Goal: Communication & Community: Answer question/provide support

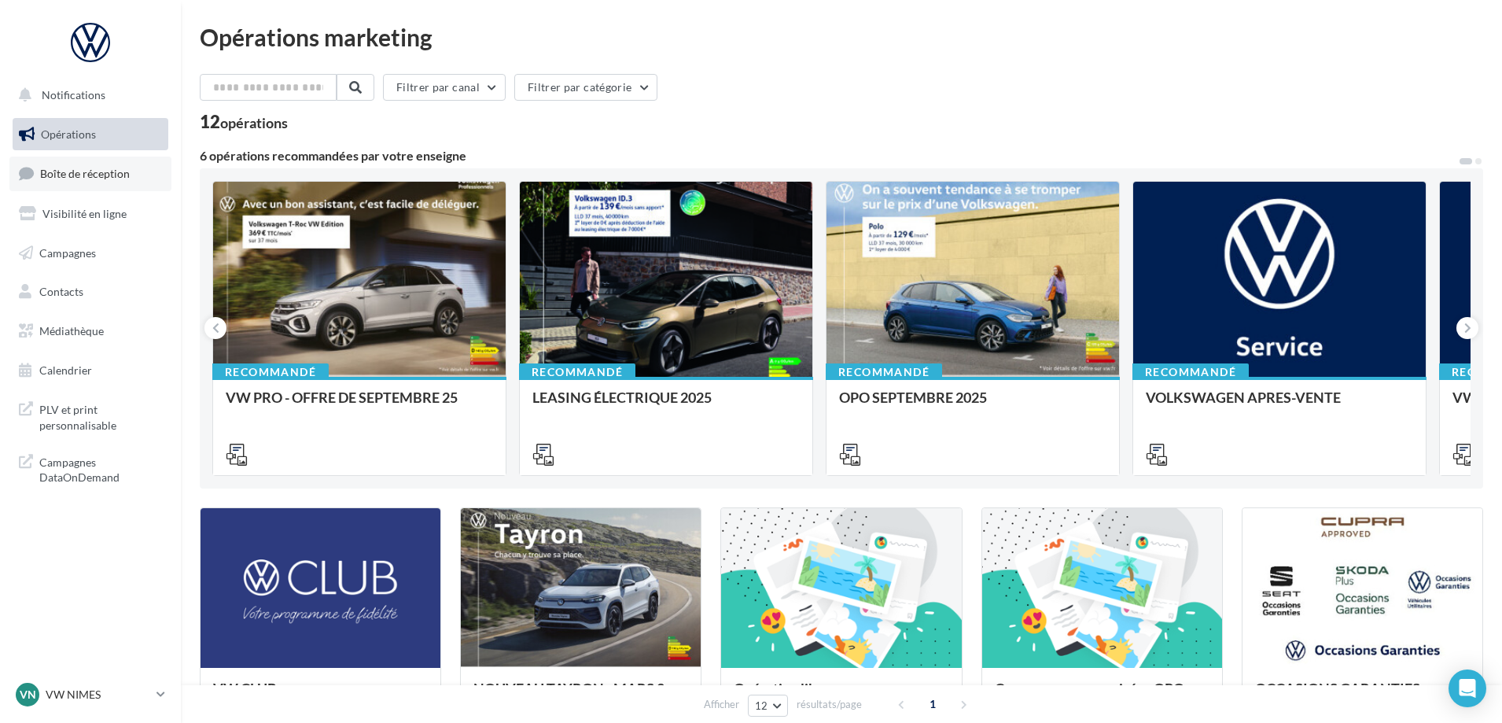
click at [72, 177] on span "Boîte de réception" at bounding box center [85, 173] width 90 height 13
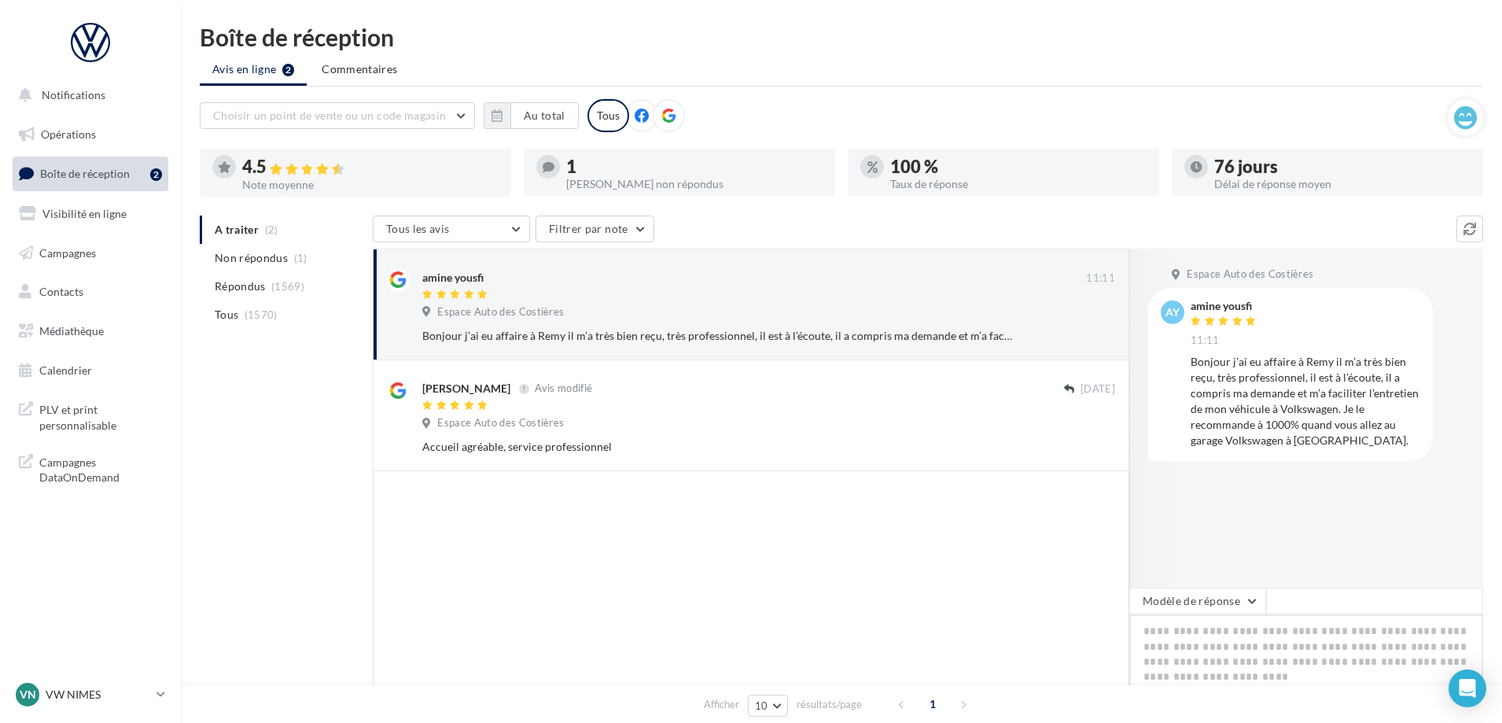
click at [1214, 615] on textarea at bounding box center [1306, 663] width 354 height 98
click at [1209, 598] on button "Modèle de réponse" at bounding box center [1197, 600] width 137 height 27
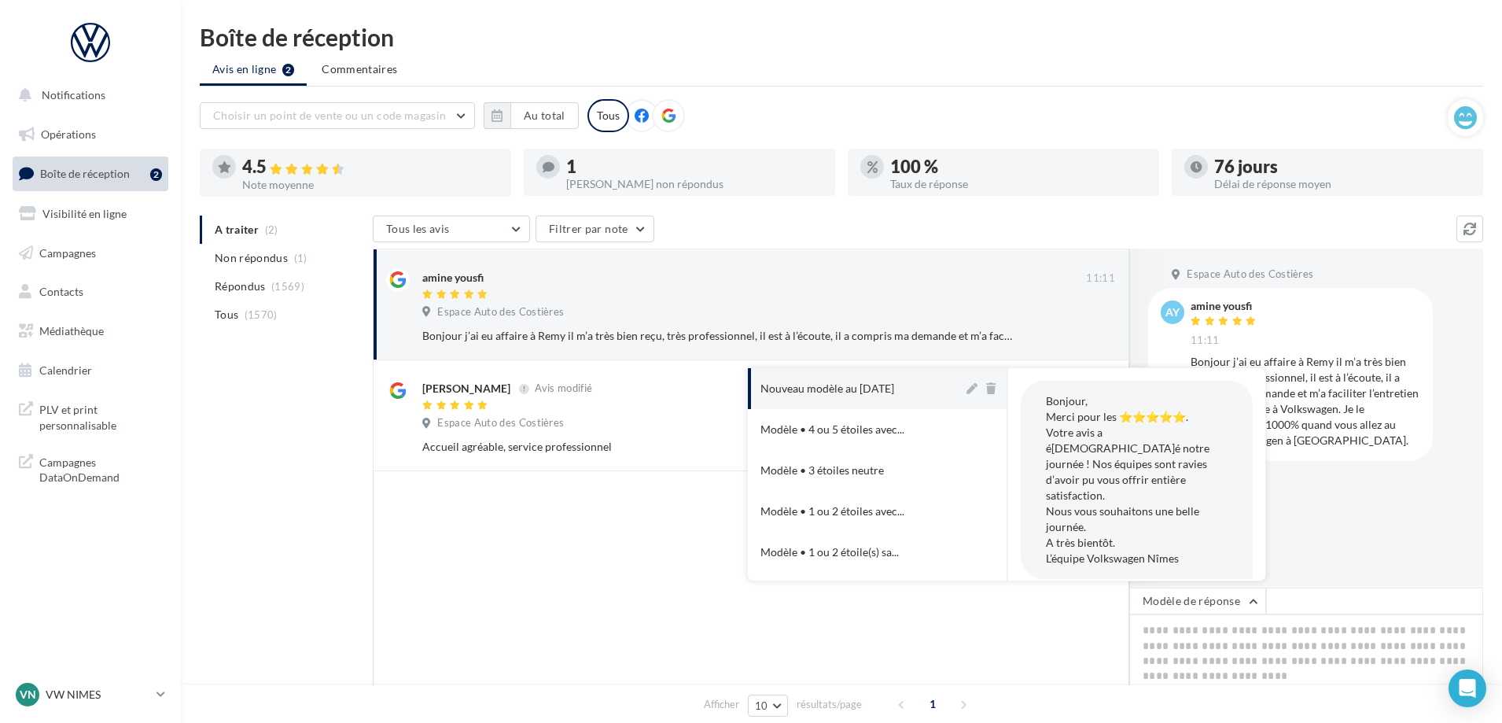
click at [894, 396] on div "Nouveau modèle au [DATE]" at bounding box center [827, 389] width 134 height 16
type textarea "**********"
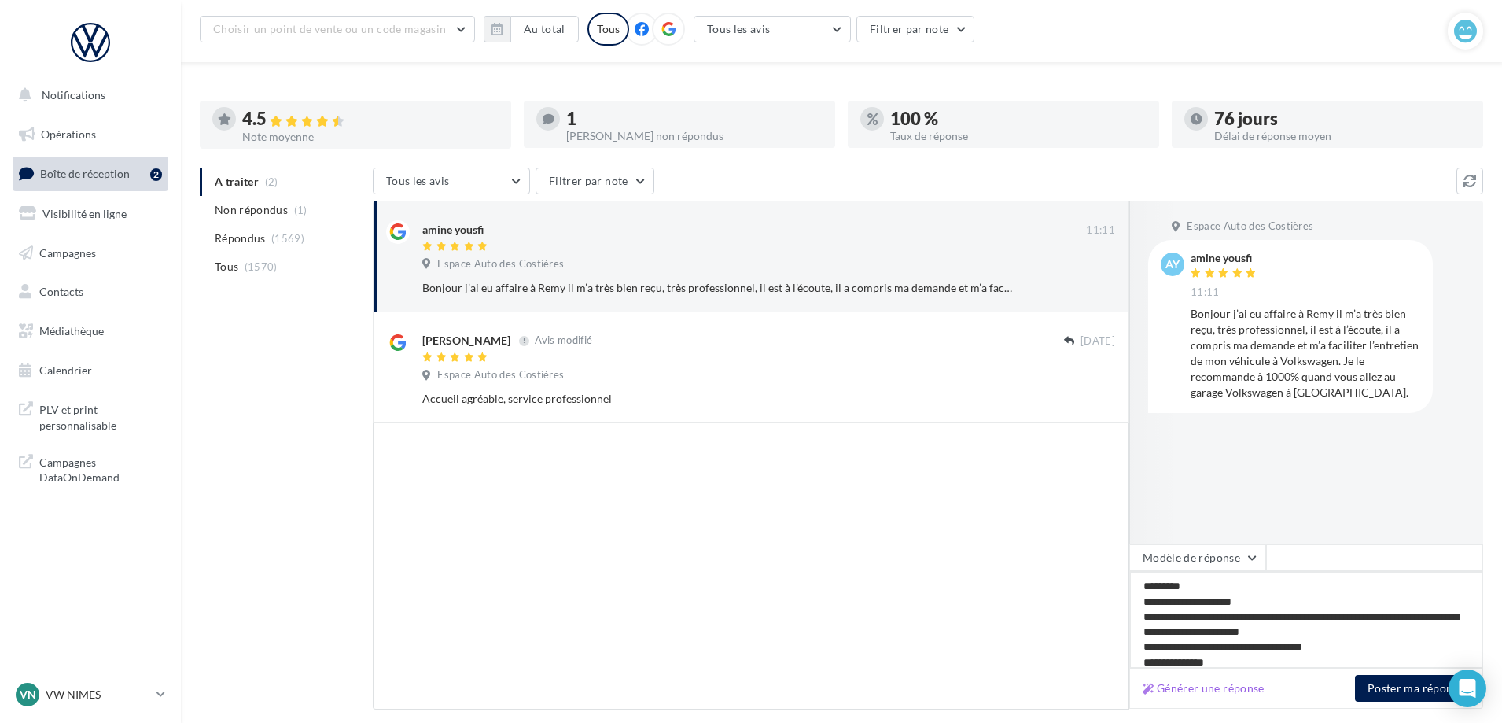
scroll to position [142, 0]
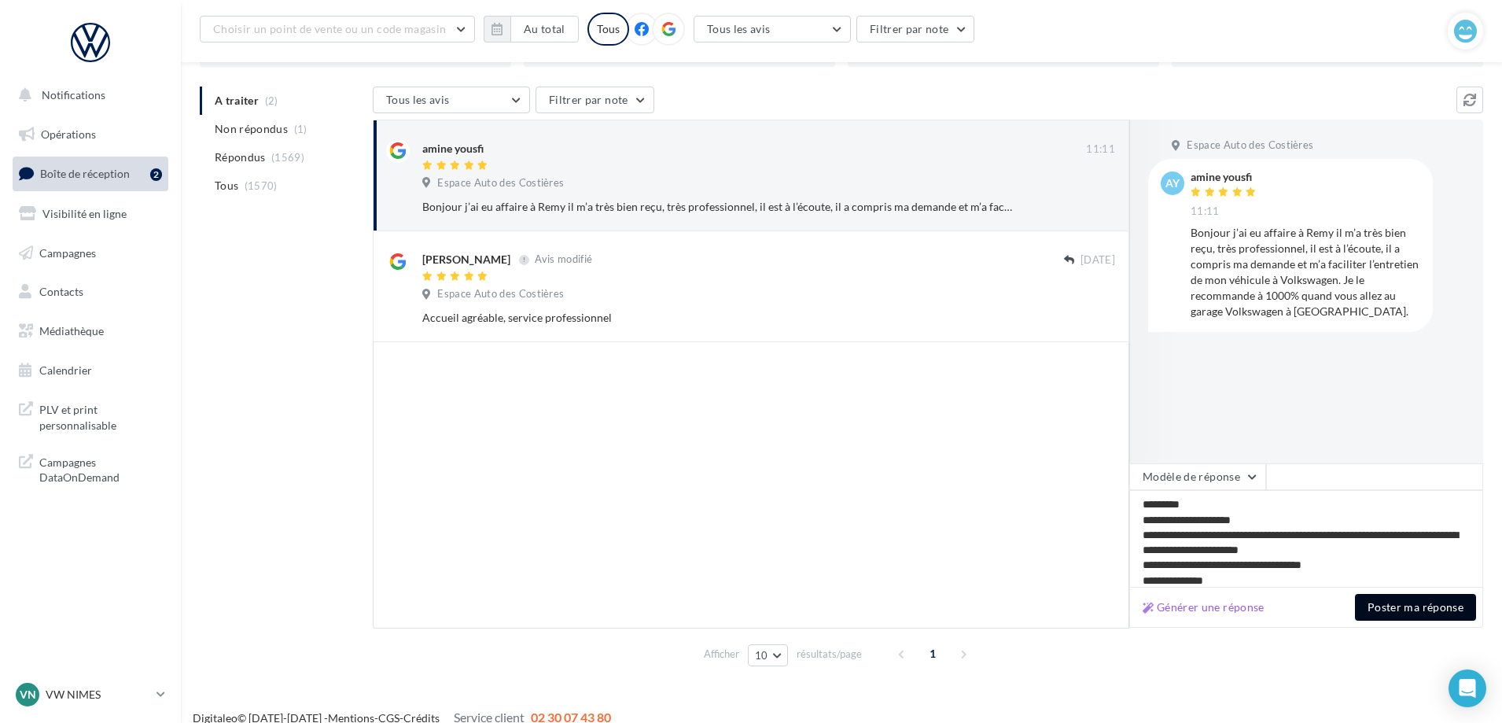
click at [1413, 604] on button "Poster ma réponse" at bounding box center [1415, 607] width 121 height 27
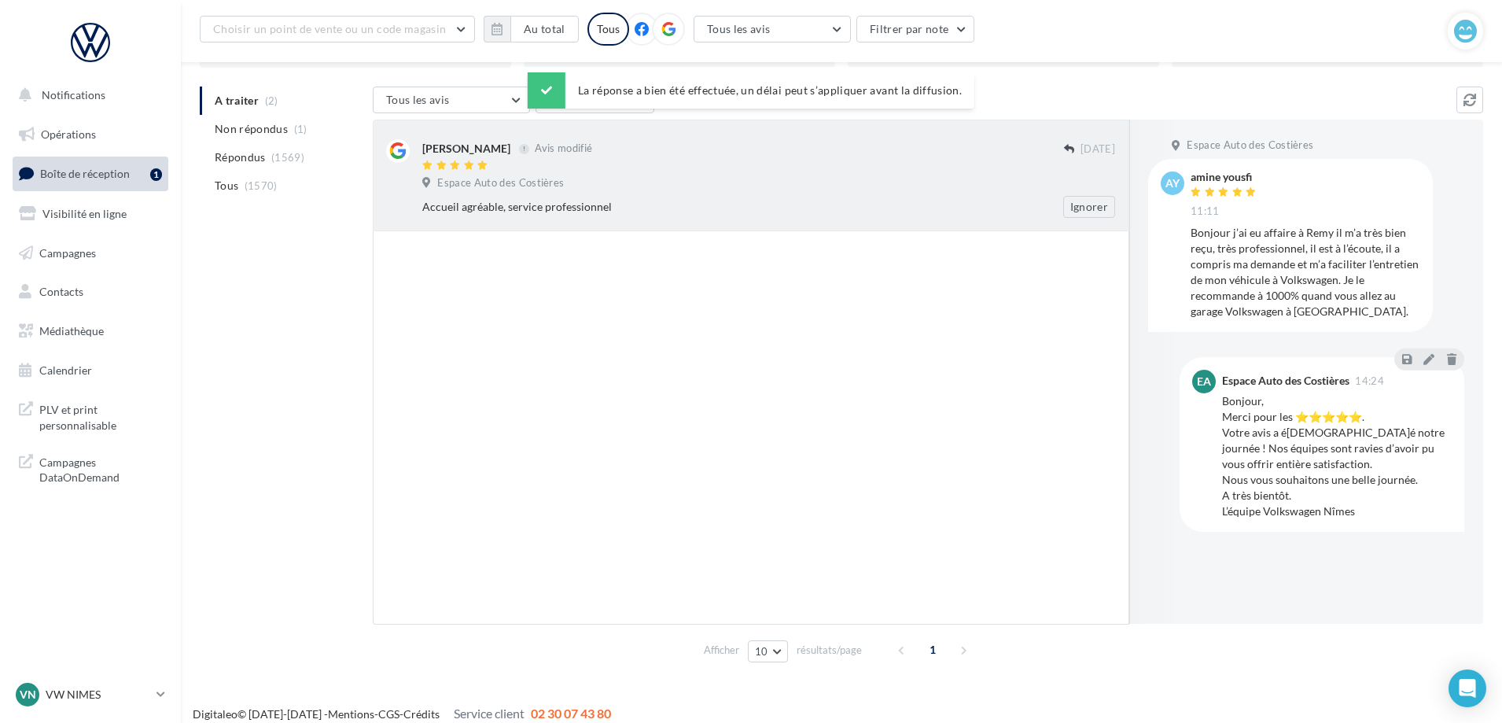
click at [550, 207] on div "Accueil agréable, service professionnel" at bounding box center [717, 207] width 591 height 16
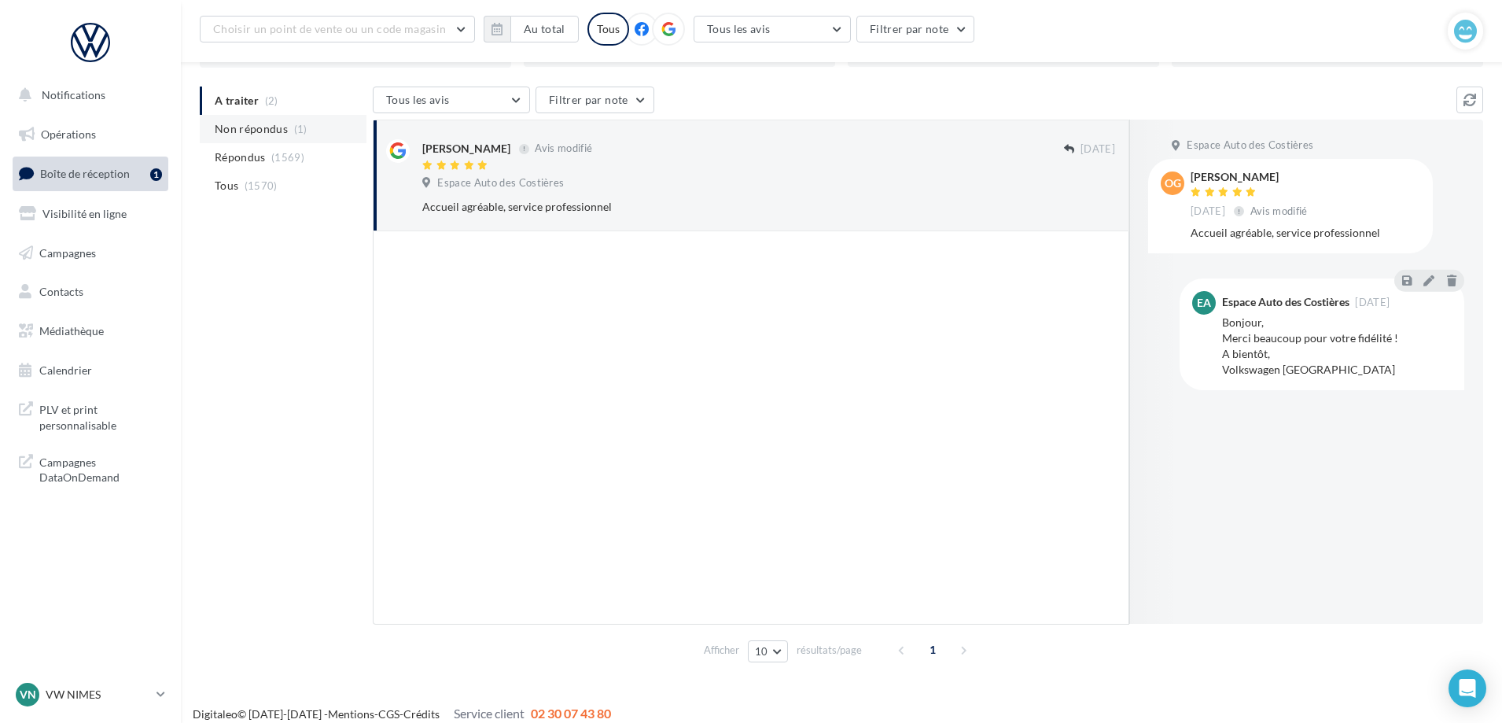
click at [235, 128] on span "Non répondus" at bounding box center [251, 129] width 73 height 16
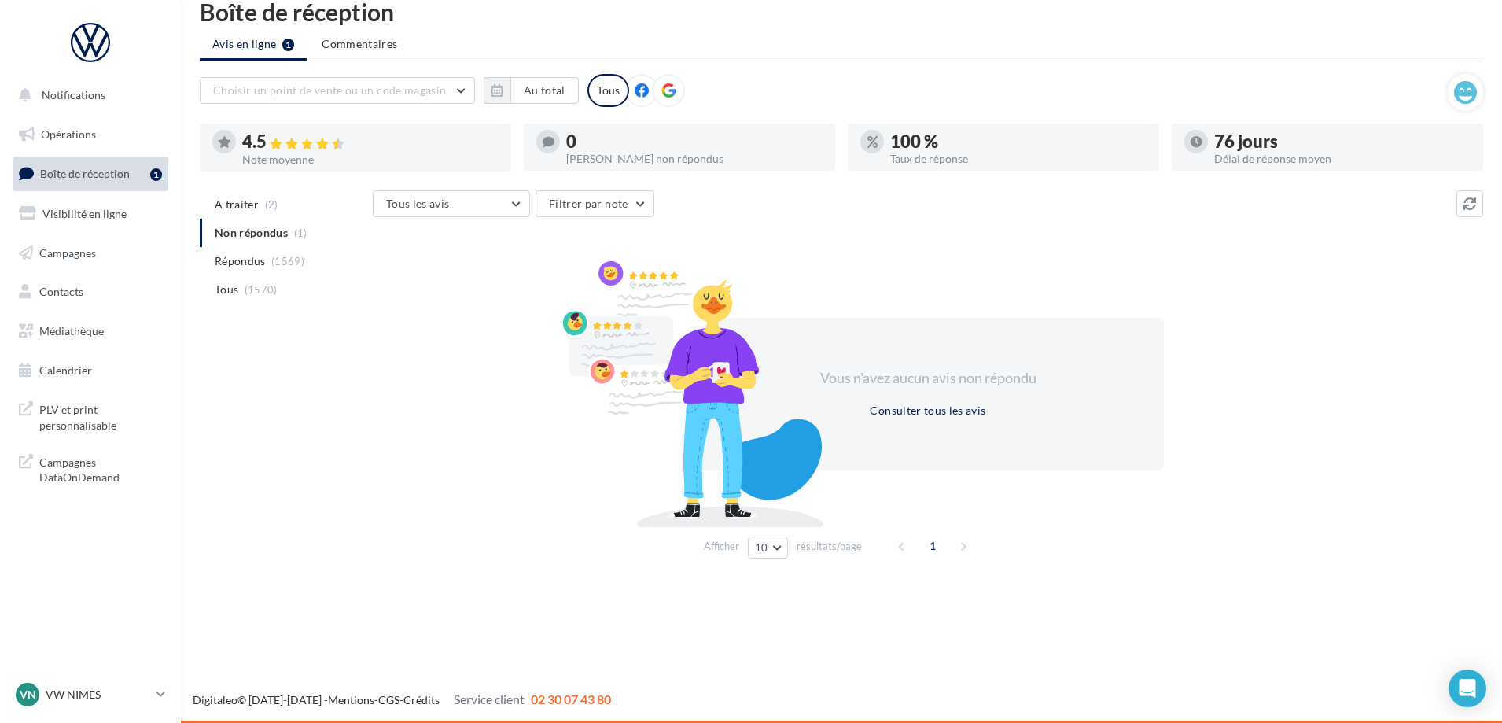
scroll to position [25, 0]
click at [90, 691] on p "VW NIMES" at bounding box center [98, 695] width 105 height 16
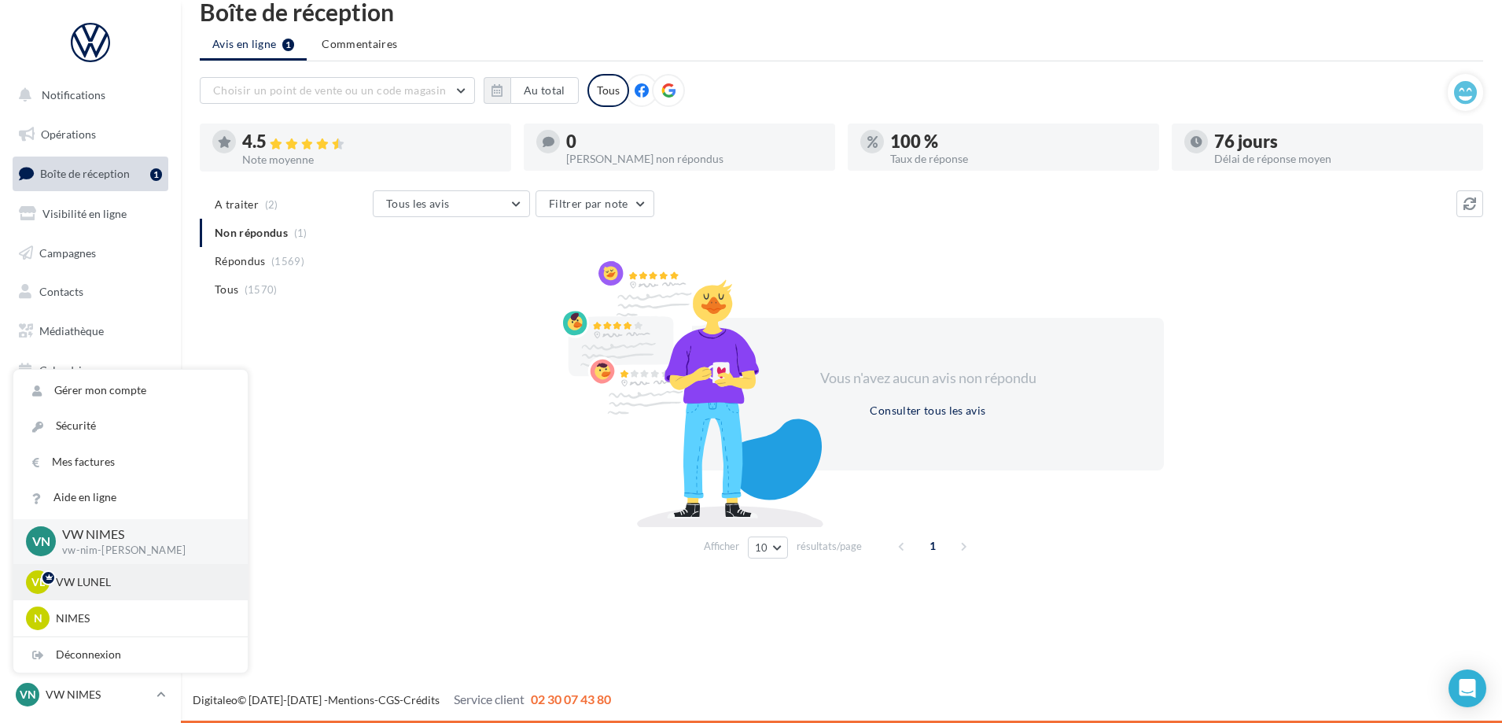
click at [66, 578] on p "VW LUNEL" at bounding box center [142, 582] width 173 height 16
